Goal: Information Seeking & Learning: Learn about a topic

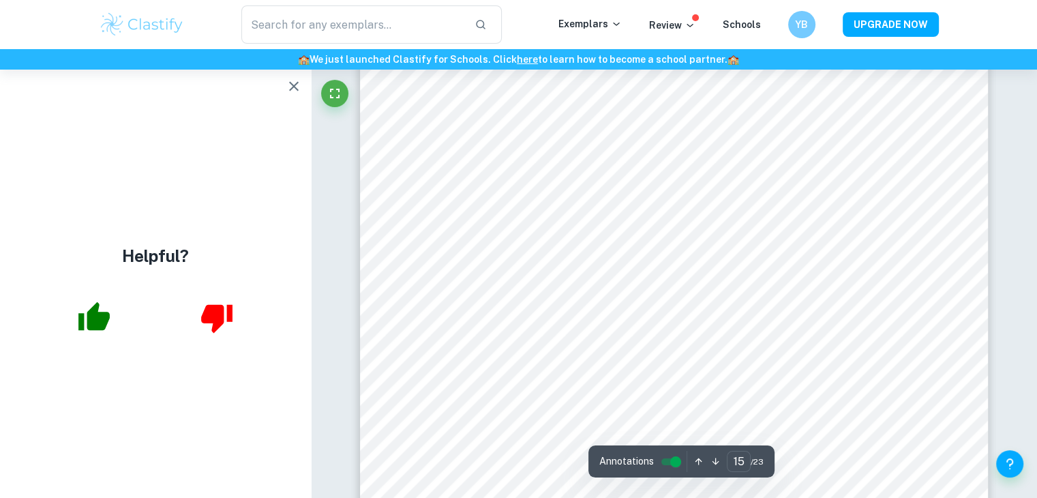
scroll to position [12992, 0]
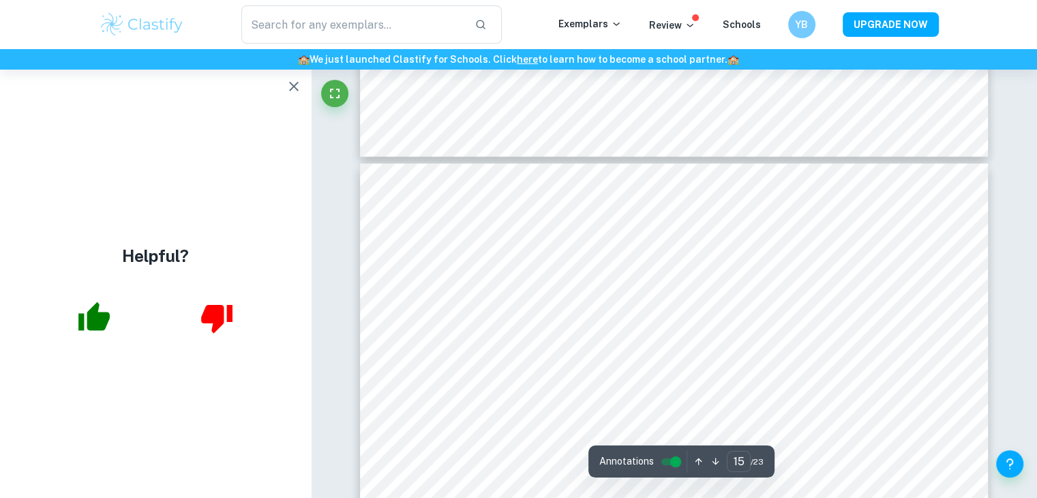
type input "16"
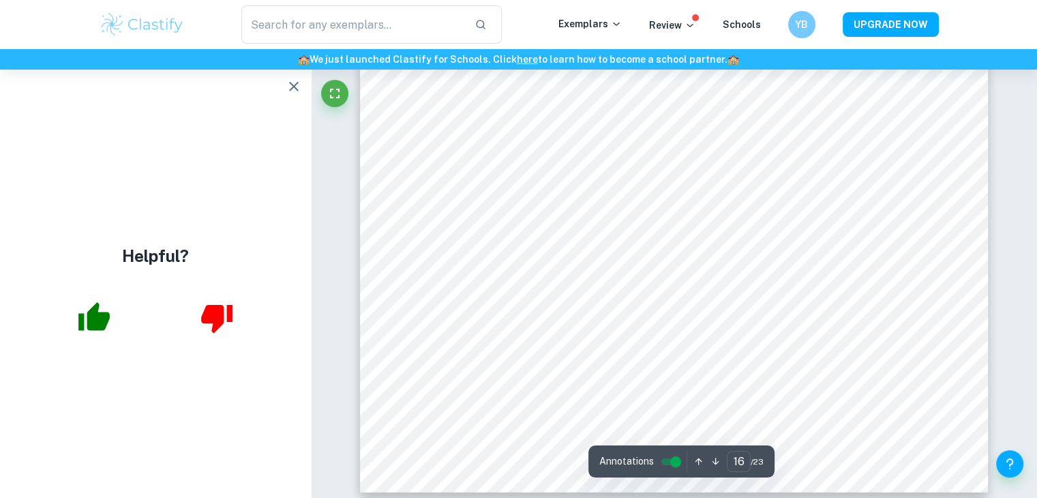
scroll to position [14283, 0]
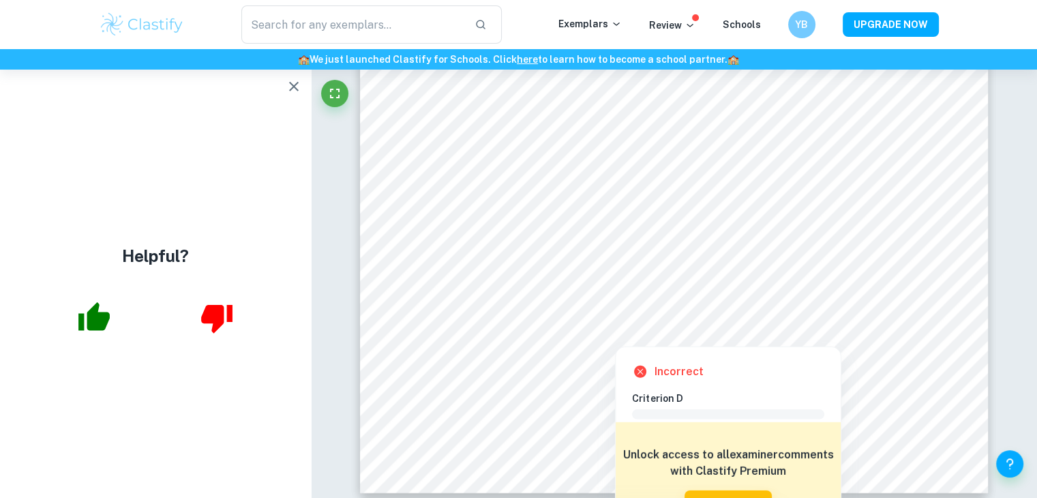
click at [536, 209] on div at bounding box center [605, 209] width 255 height 7
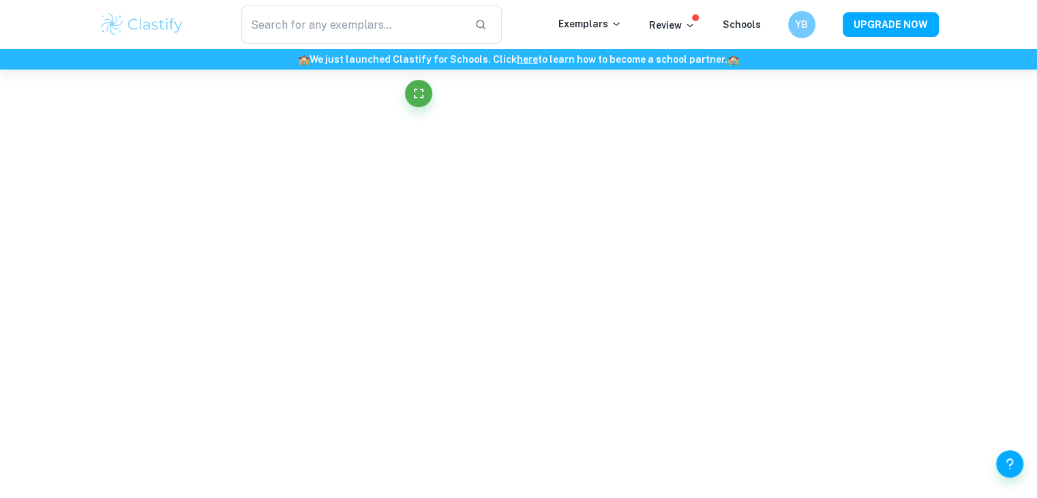
scroll to position [4324, 0]
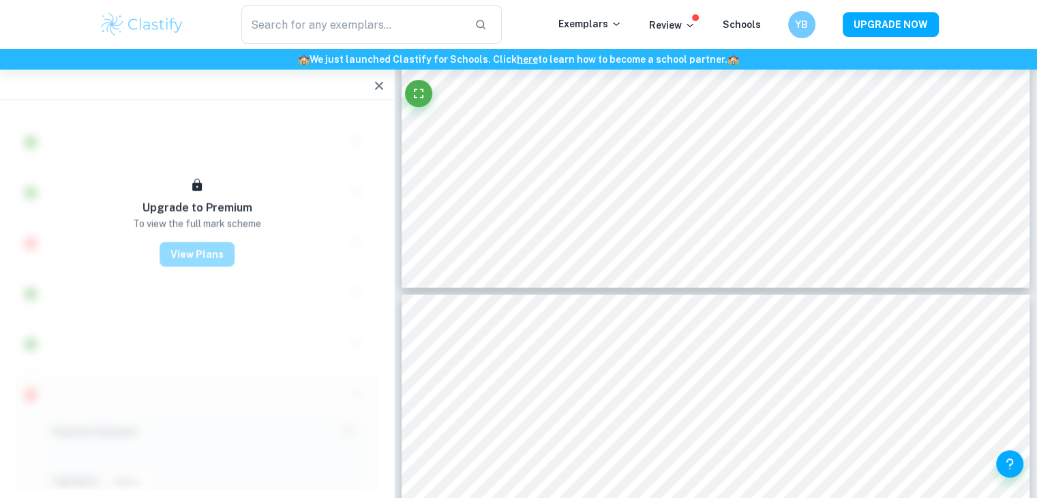
click at [201, 248] on button "View Plans" at bounding box center [196, 254] width 75 height 25
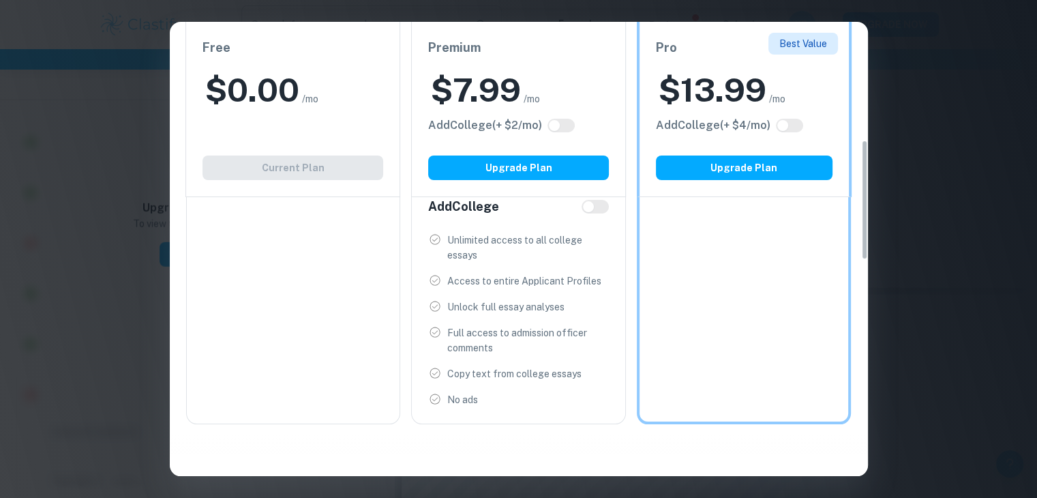
scroll to position [447, 0]
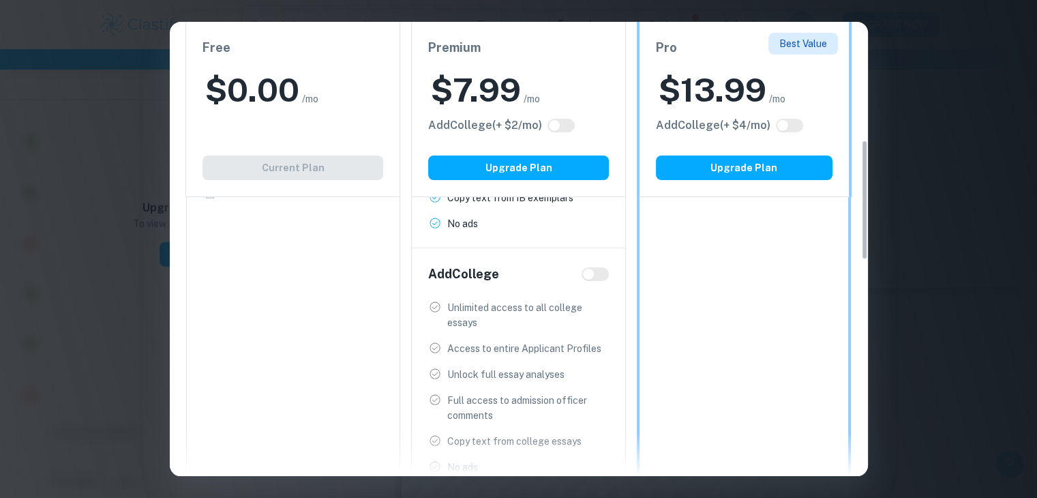
click at [1011, 292] on div "Easily Ace Your IB Coursework & Crush College Essays. Get Clastify Premium Get …" at bounding box center [518, 249] width 1037 height 498
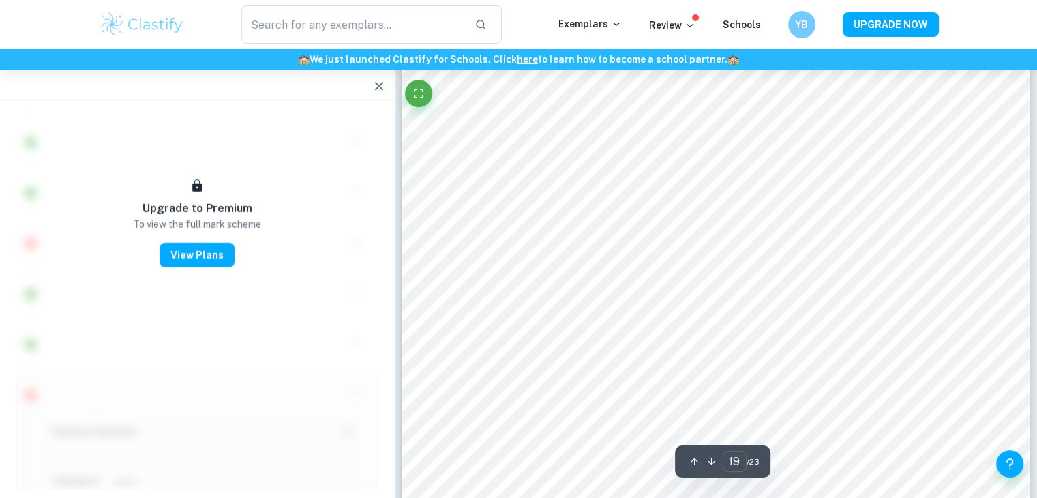
scroll to position [16540, 0]
type input "13"
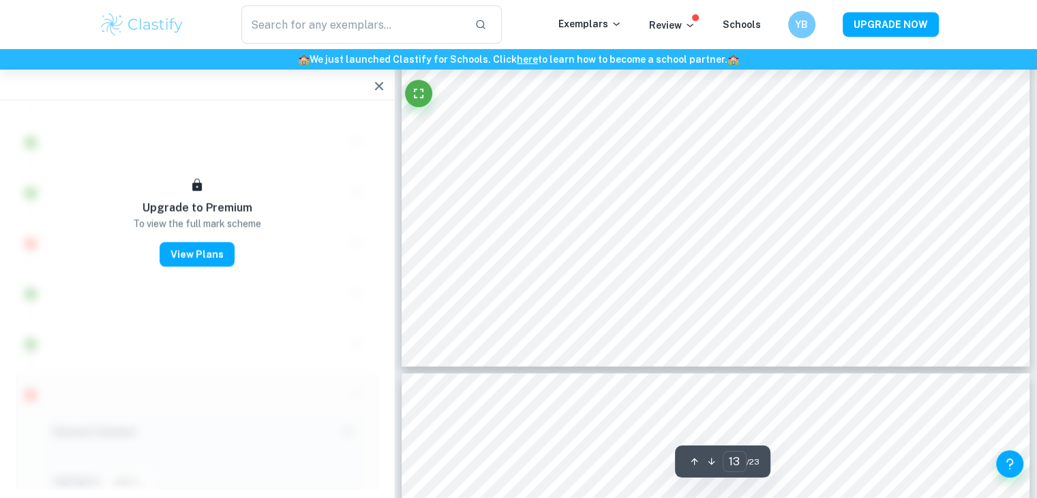
scroll to position [11319, 0]
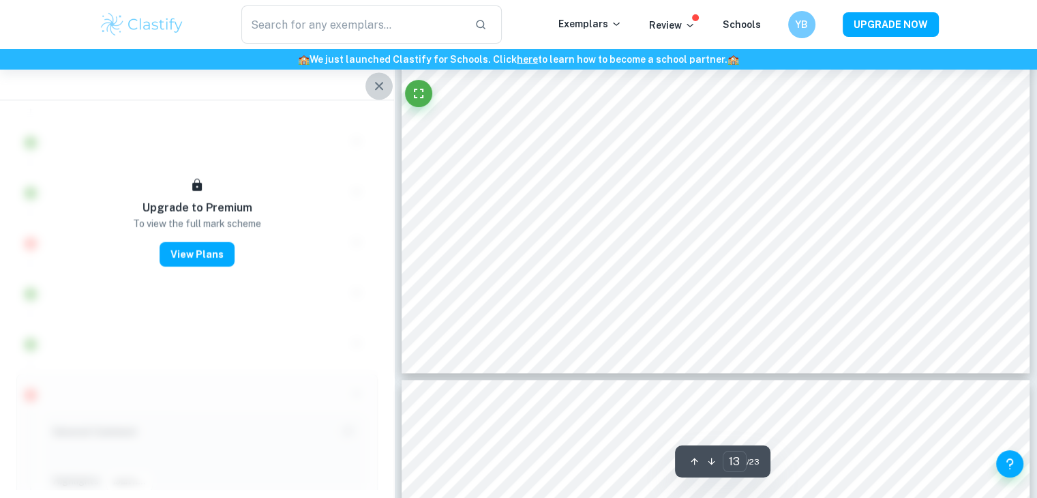
click at [384, 82] on icon "button" at bounding box center [379, 86] width 16 height 16
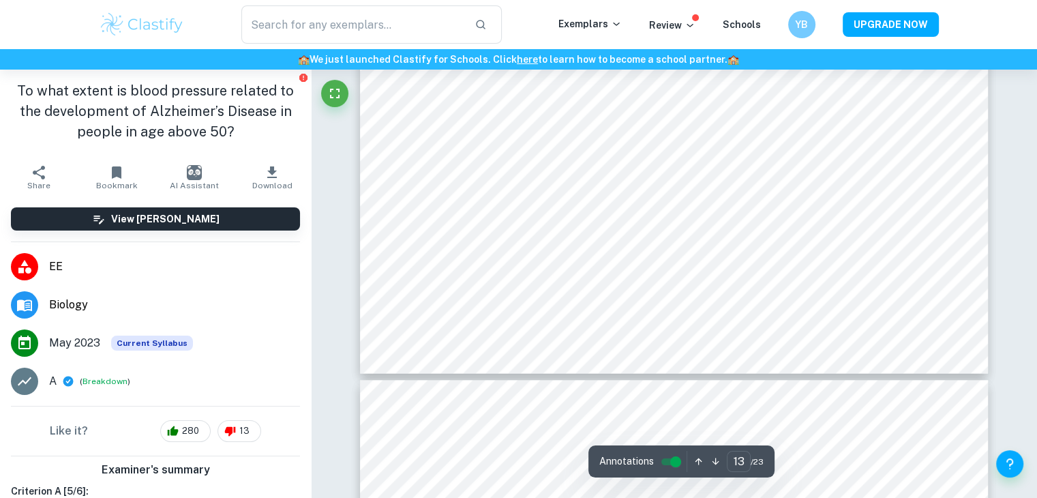
type input "13"
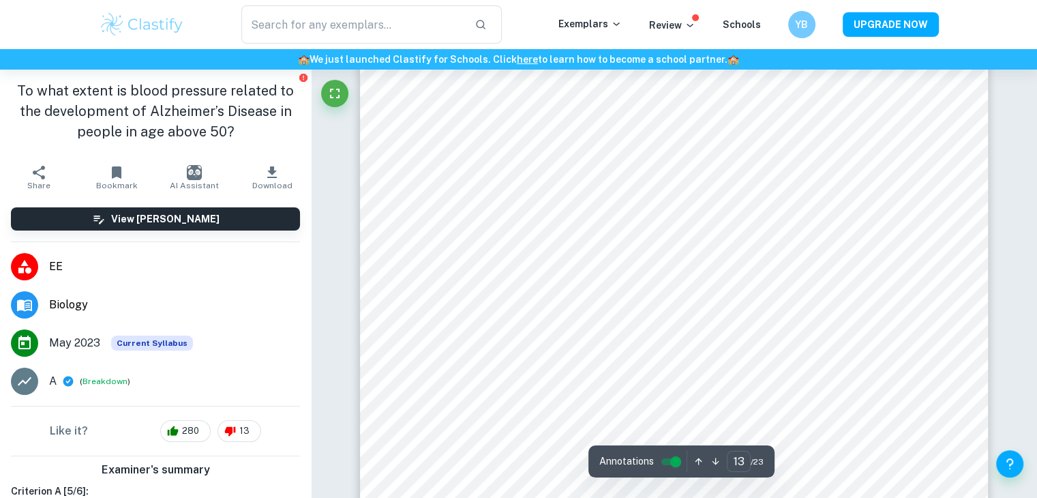
scroll to position [10778, 0]
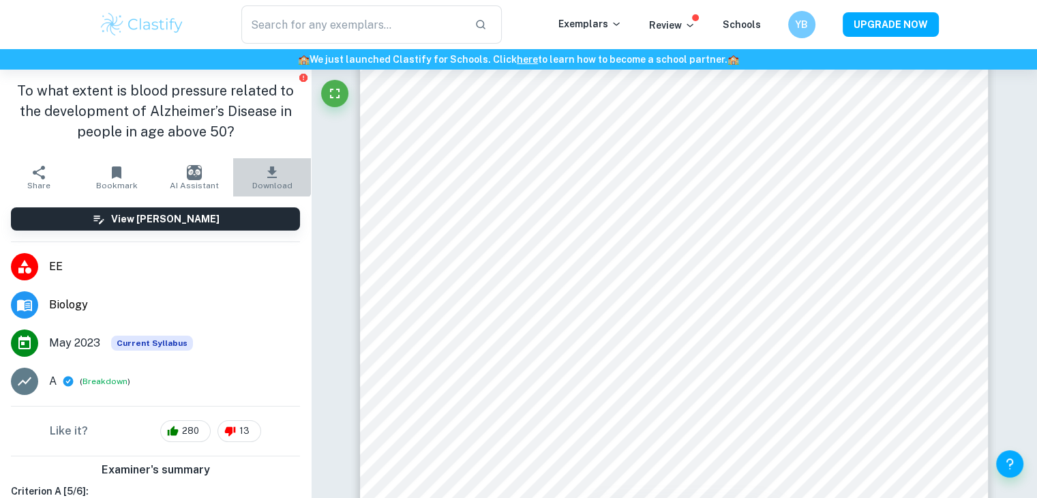
click at [267, 172] on icon "button" at bounding box center [272, 172] width 10 height 12
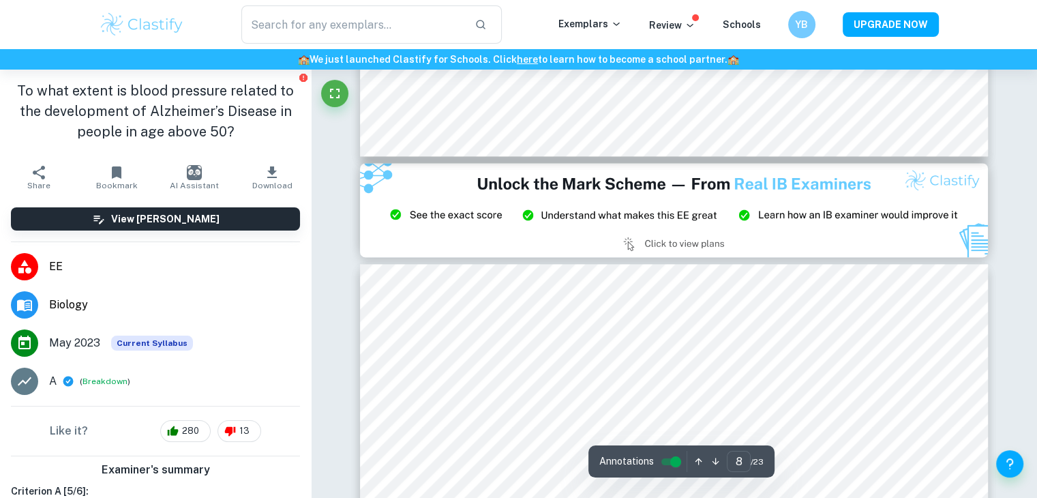
scroll to position [7067, 0]
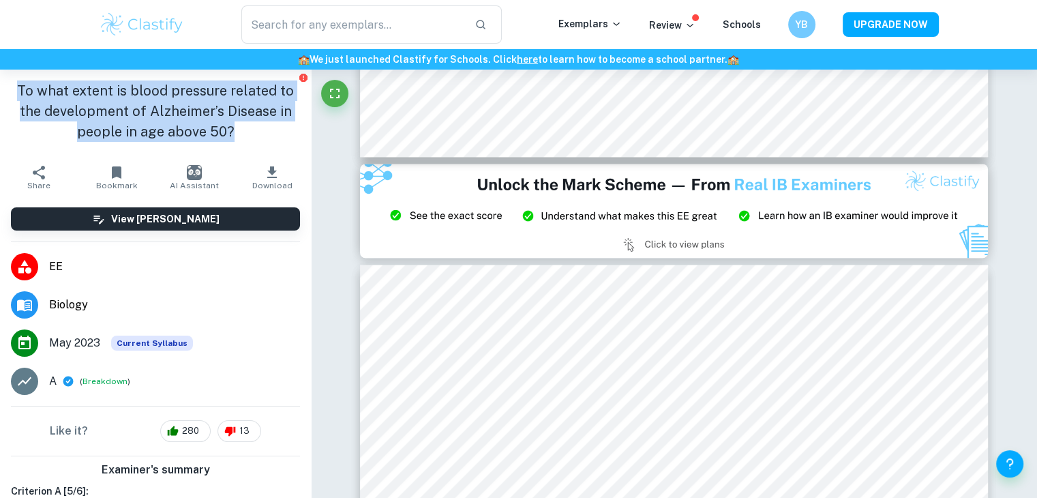
drag, startPoint x: 18, startPoint y: 91, endPoint x: 286, endPoint y: 155, distance: 276.1
click at [286, 155] on div "To what extent is blood pressure related to the development of Alzheimer’s Dise…" at bounding box center [155, 114] width 311 height 89
copy h1 "To what extent is blood pressure related to the development of Alzheimer’s Dise…"
click at [112, 181] on span "Bookmark" at bounding box center [117, 186] width 42 height 10
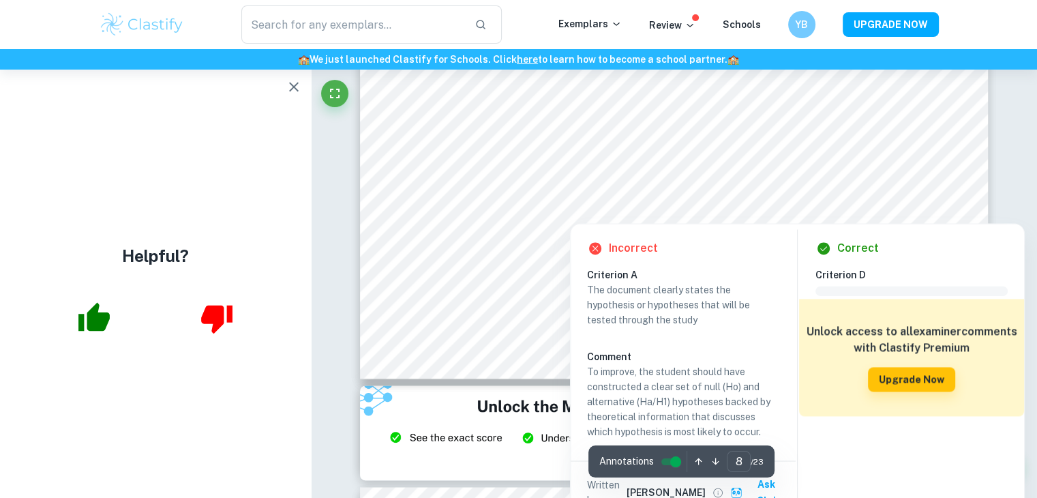
scroll to position [7048, 0]
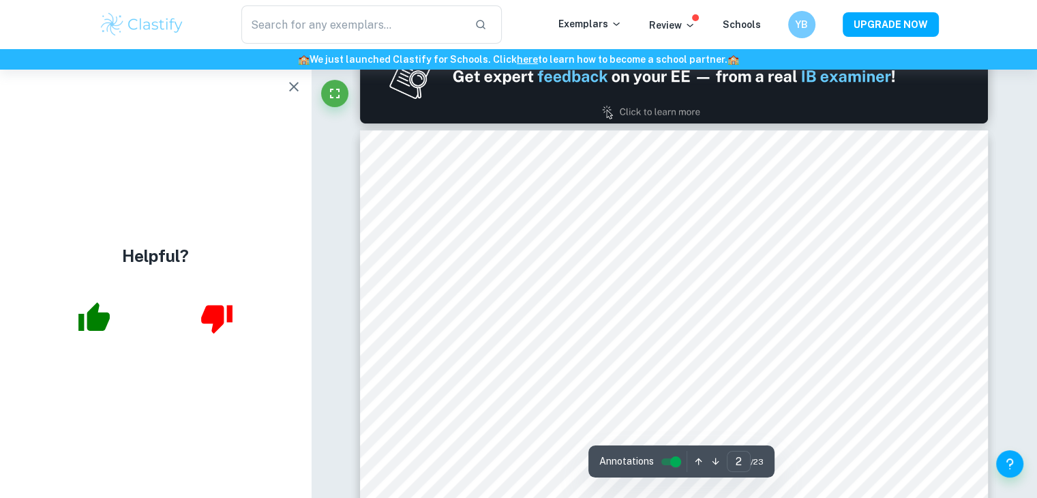
type input "1"
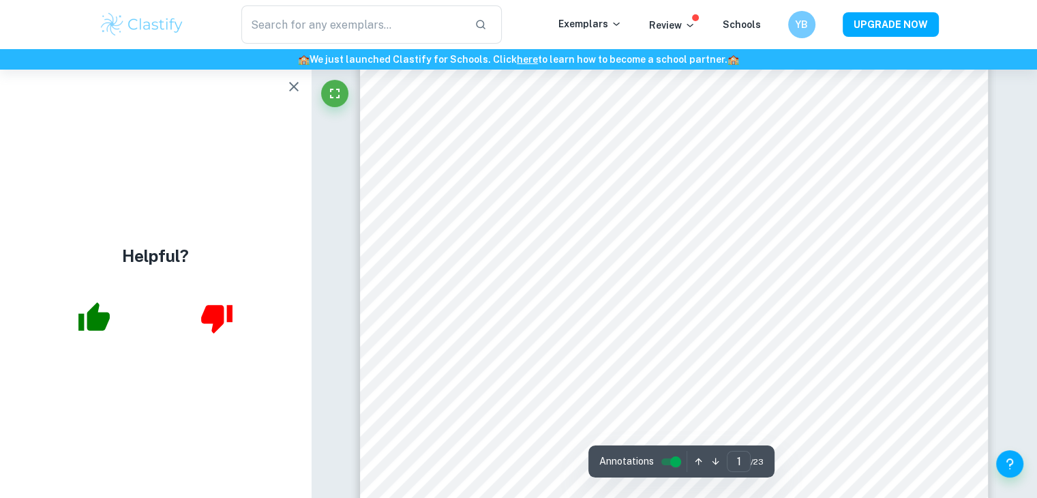
scroll to position [0, 0]
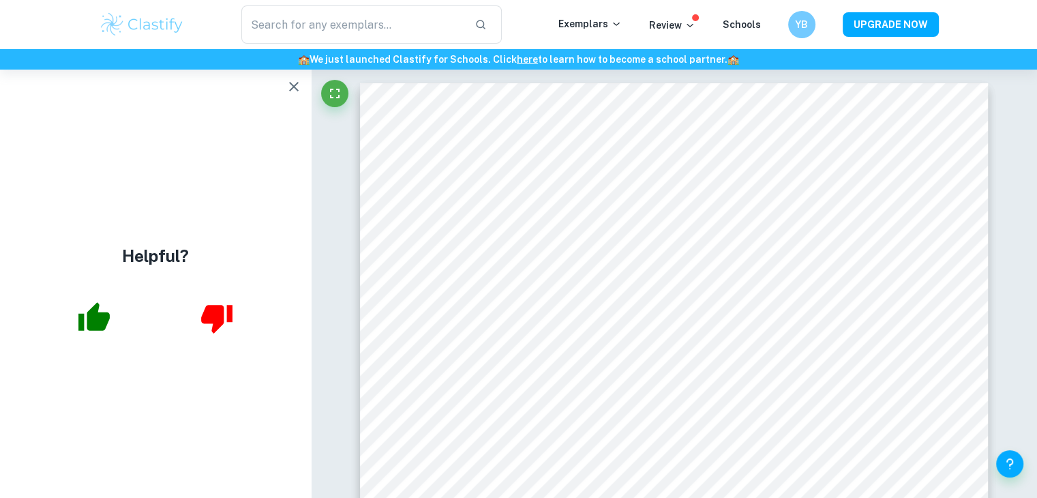
drag, startPoint x: 376, startPoint y: 94, endPoint x: 957, endPoint y: 431, distance: 671.5
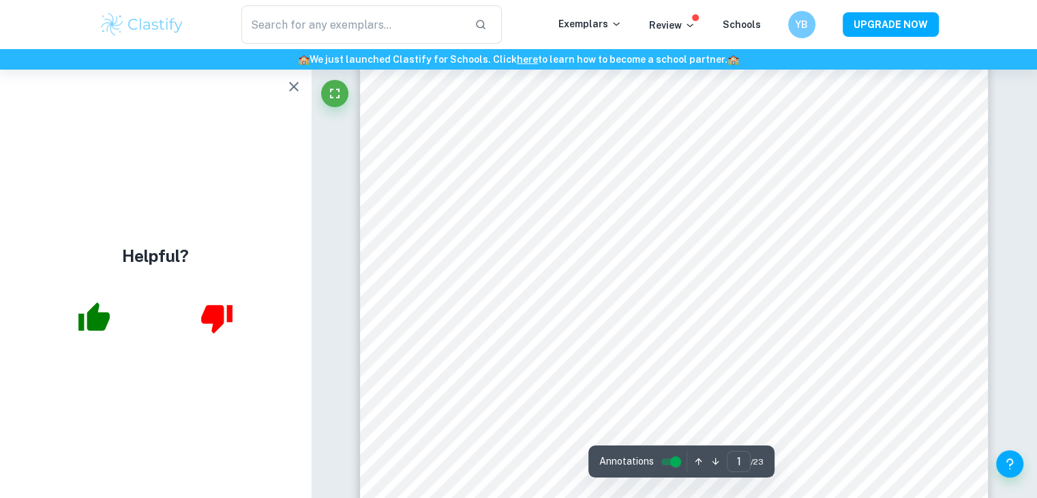
scroll to position [219, 0]
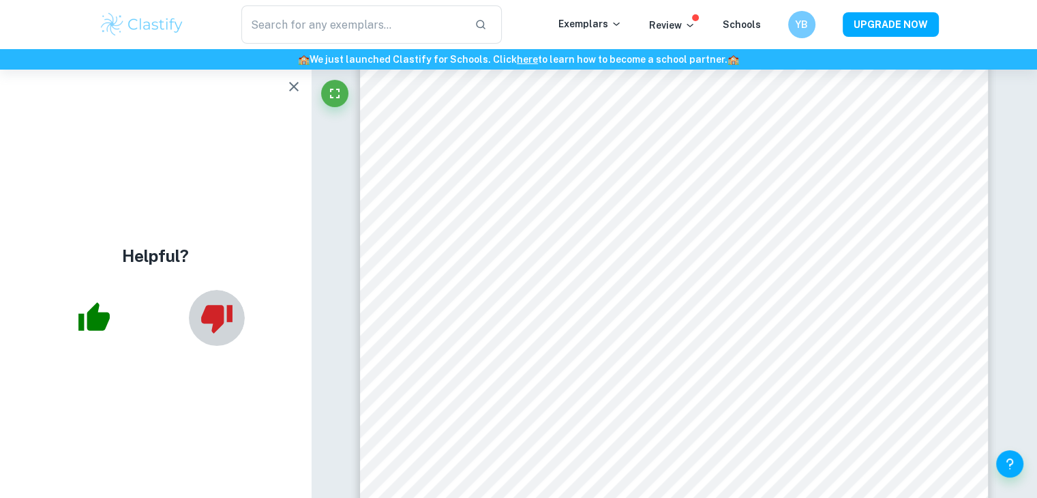
click at [208, 322] on icon "button" at bounding box center [216, 319] width 31 height 29
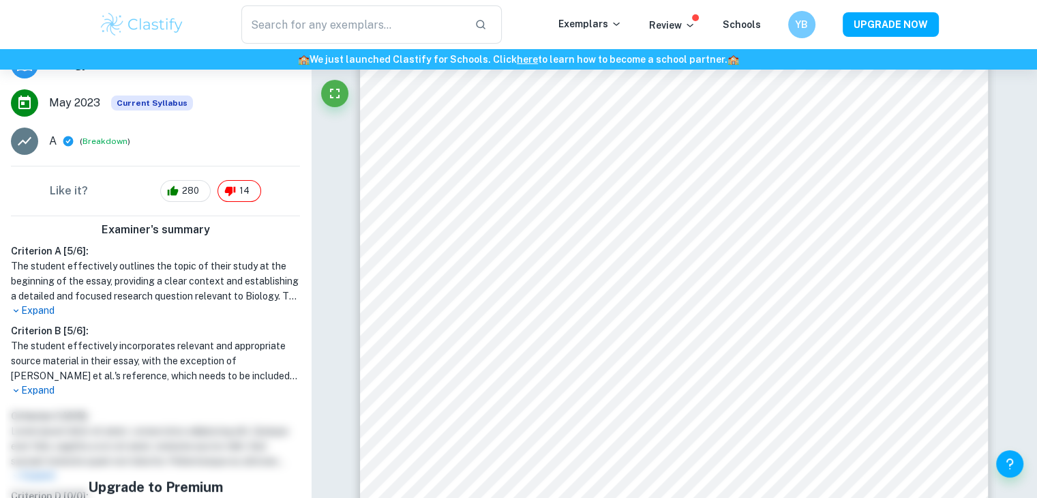
scroll to position [0, 0]
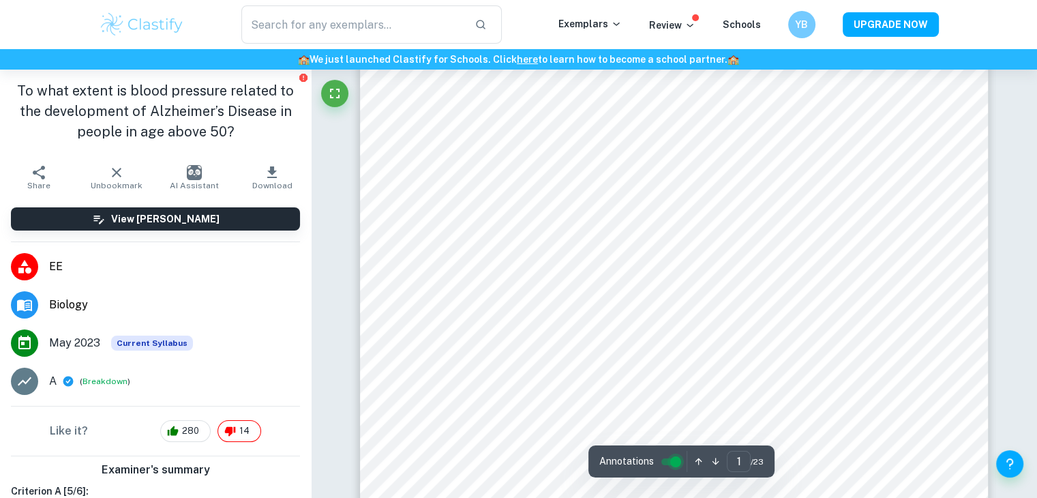
click at [668, 461] on input "controlled" at bounding box center [675, 461] width 49 height 16
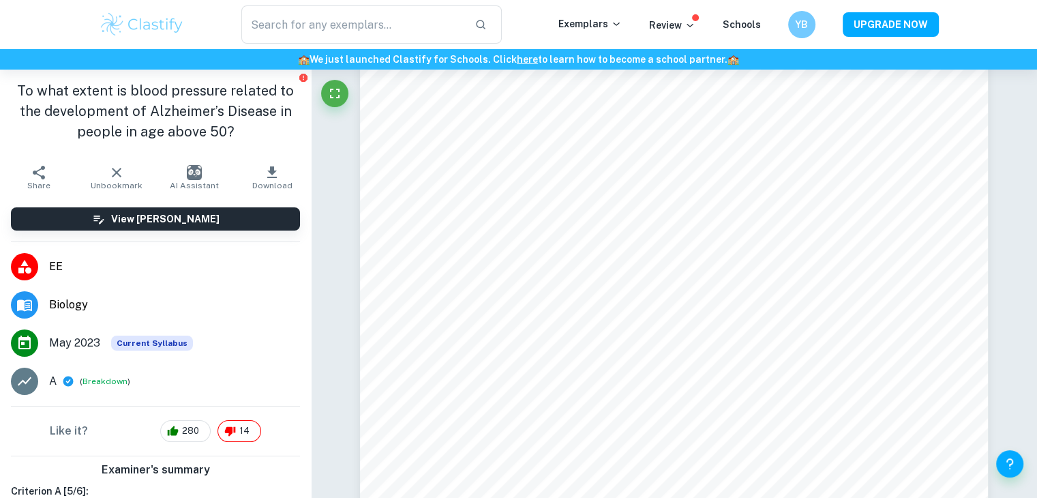
drag, startPoint x: 378, startPoint y: 77, endPoint x: 958, endPoint y: 418, distance: 673.0
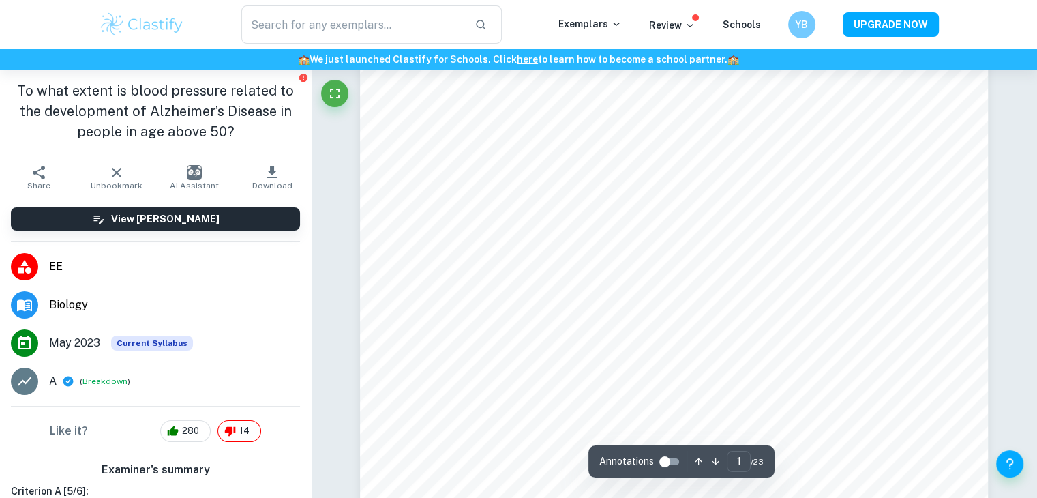
scroll to position [191, 0]
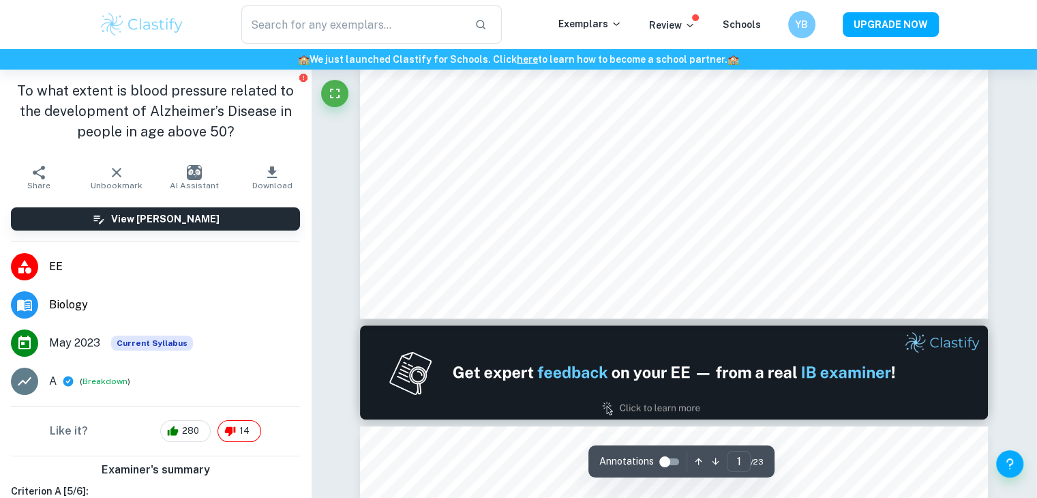
type input "2"
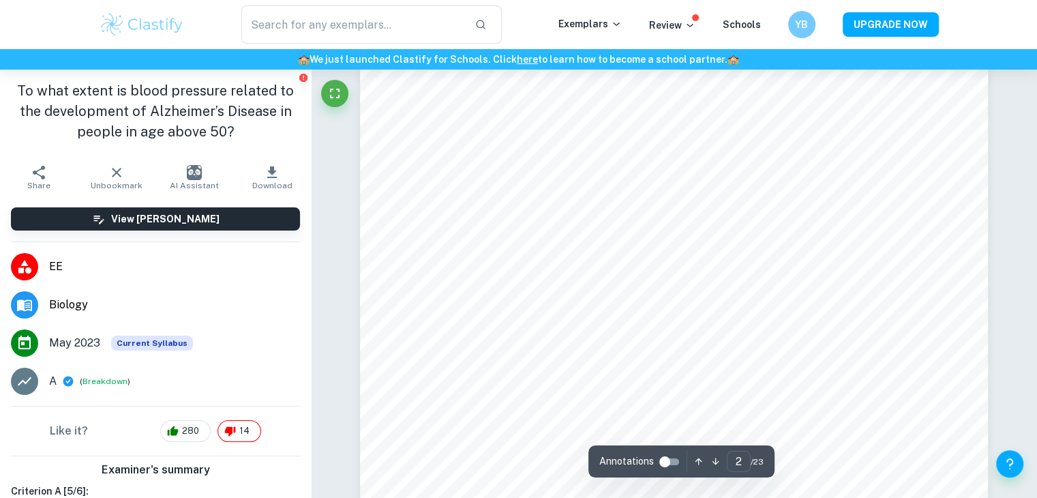
scroll to position [1086, 0]
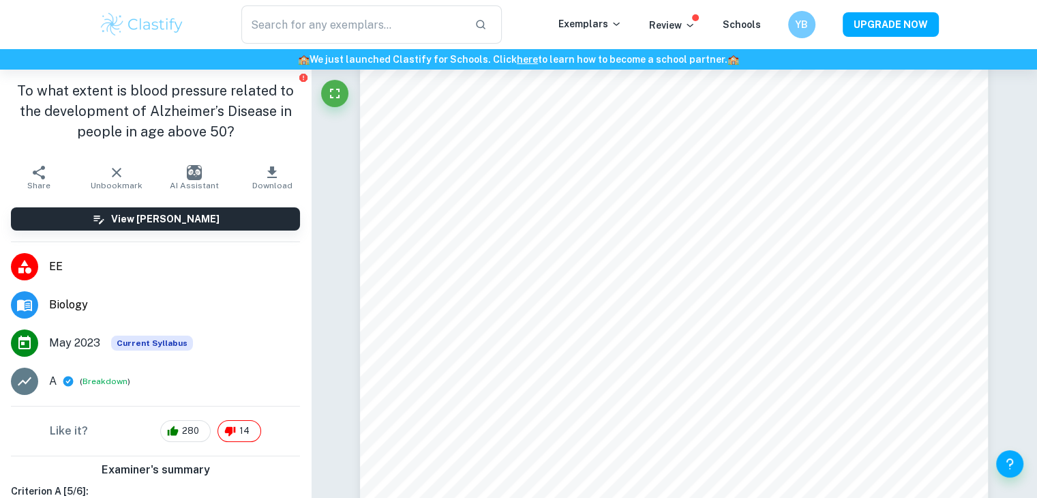
scroll to position [0, 0]
drag, startPoint x: 572, startPoint y: 406, endPoint x: 472, endPoint y: 299, distance: 147.1
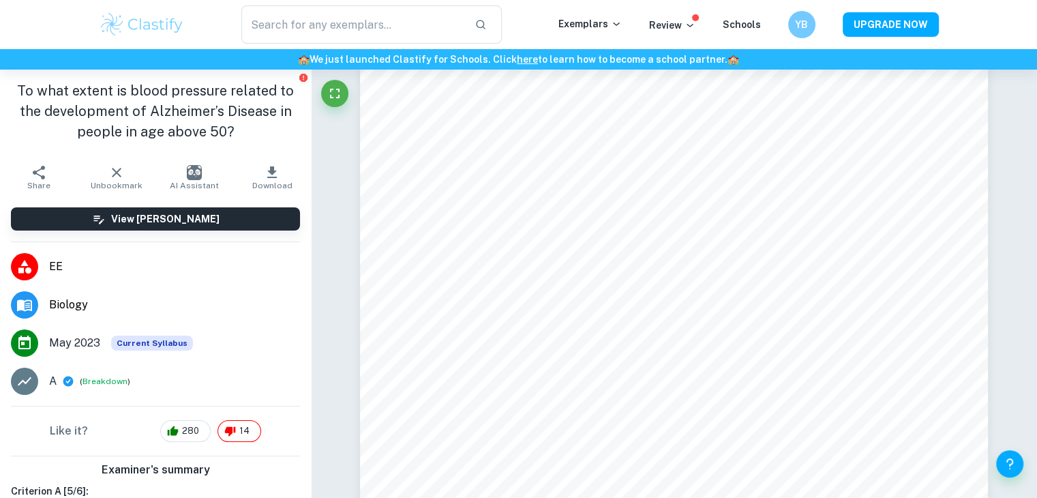
drag, startPoint x: 575, startPoint y: 410, endPoint x: 468, endPoint y: 283, distance: 165.4
type textarea "Content Introduction Background Information Mechanism 1 Mechanism 2 Mechanism 3…"
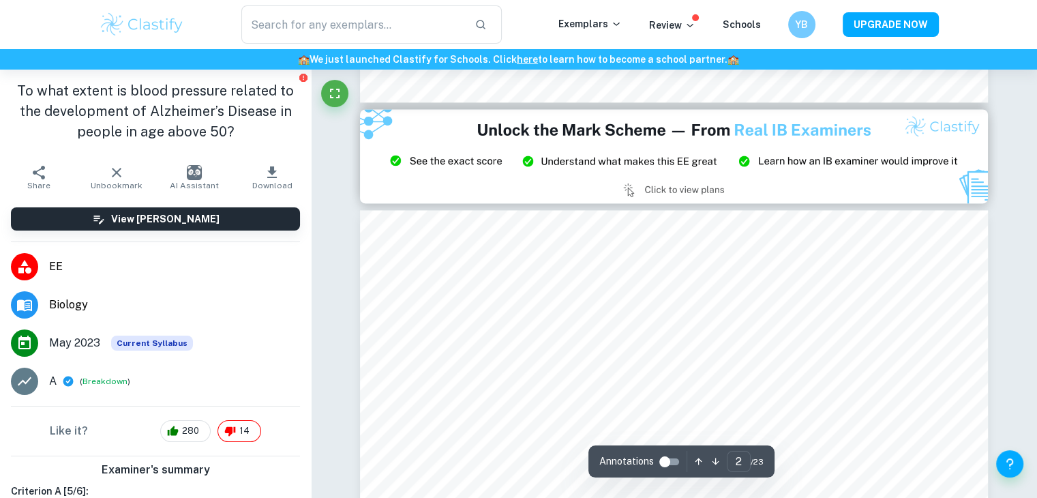
type input "3"
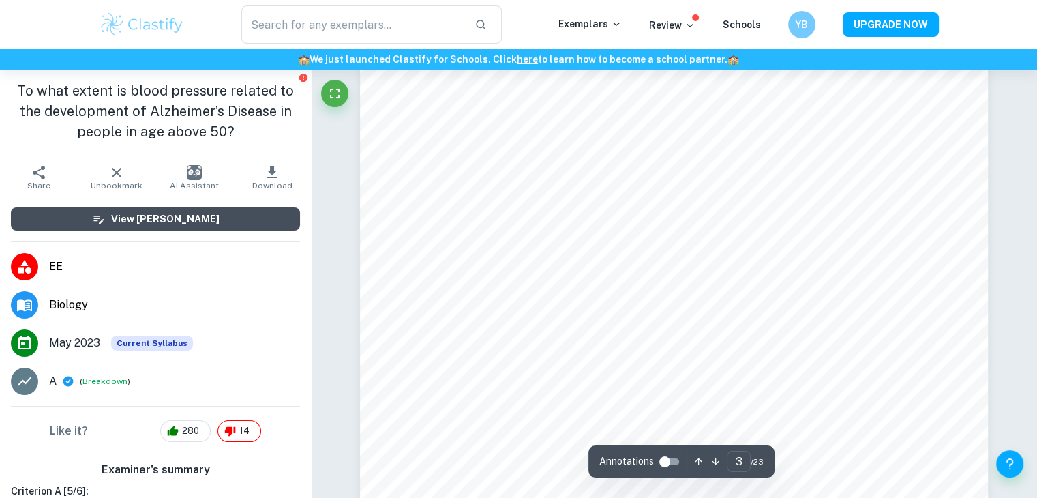
scroll to position [2094, 0]
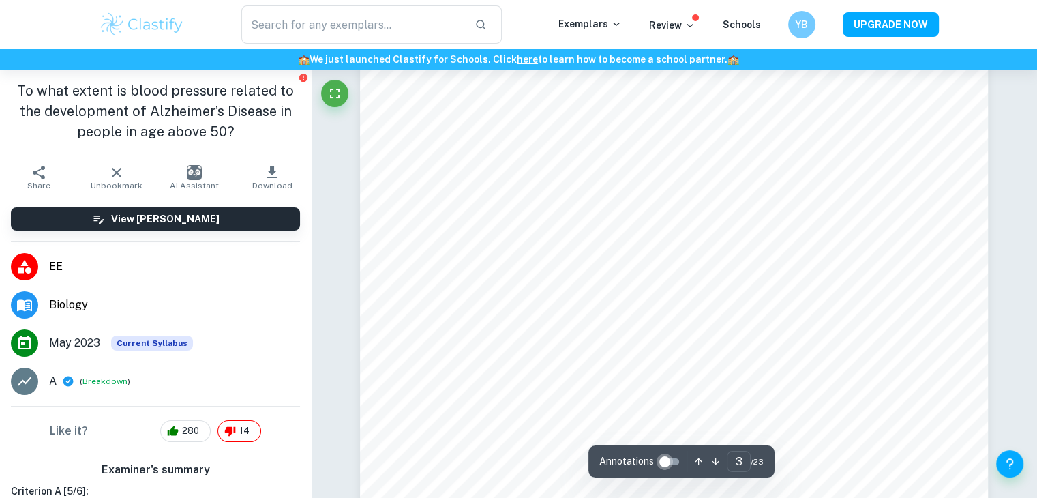
click at [671, 456] on input "controlled" at bounding box center [664, 461] width 49 height 16
click at [668, 459] on input "controlled" at bounding box center [675, 461] width 49 height 16
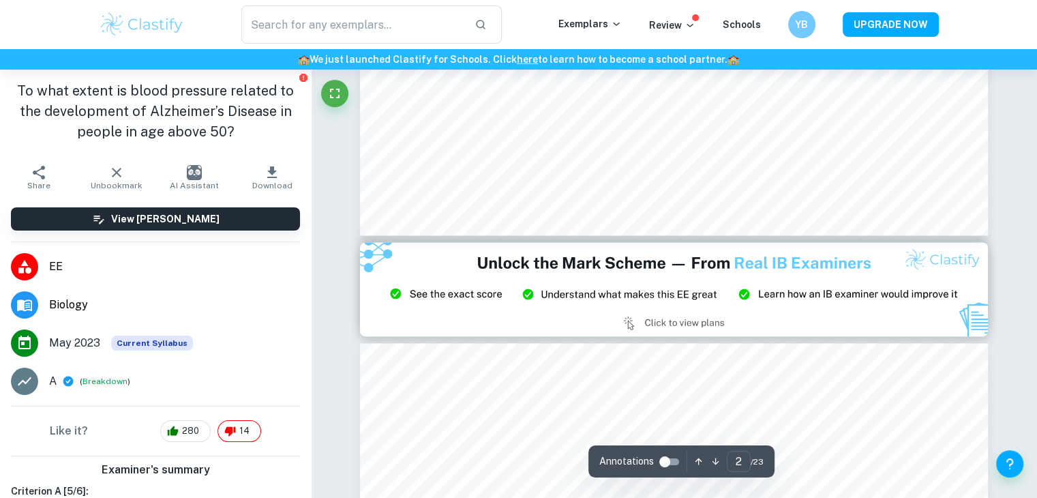
scroll to position [1726, 0]
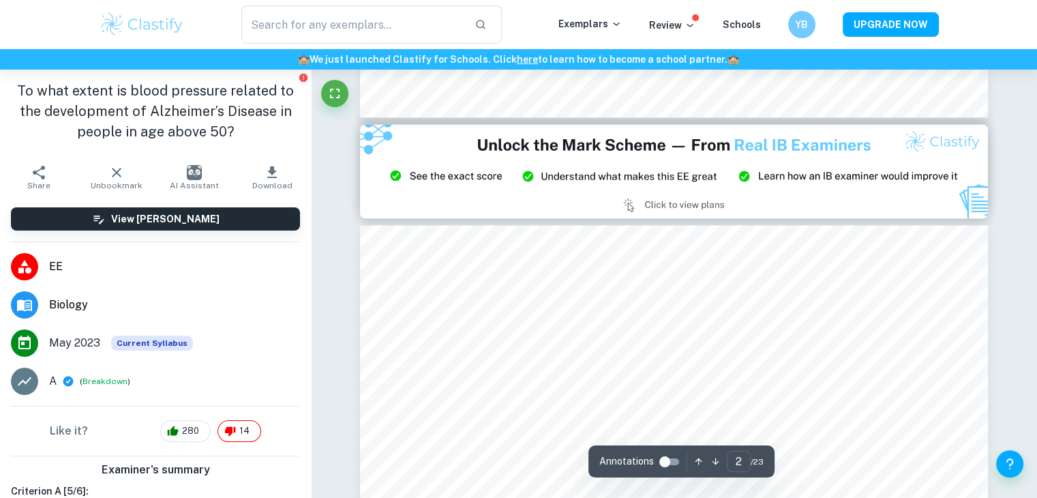
type input "3"
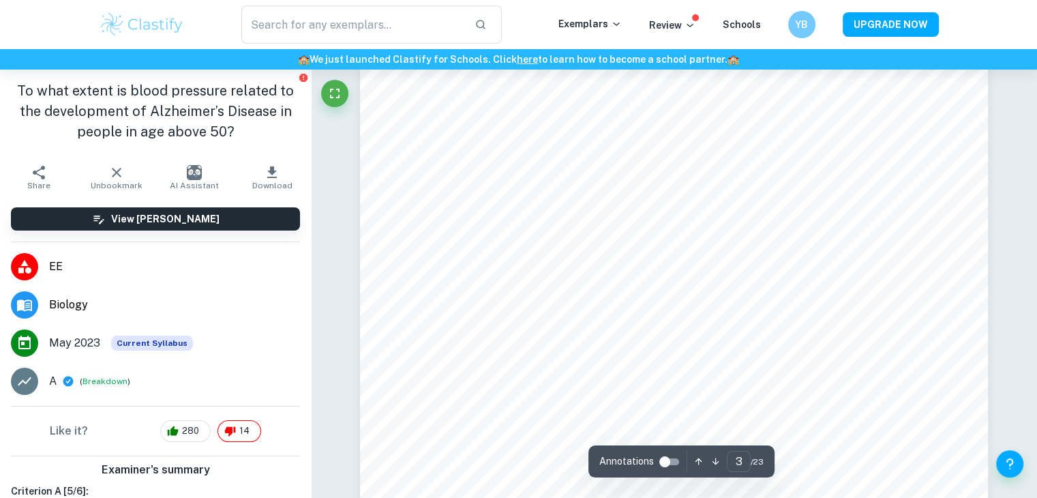
scroll to position [2091, 0]
